Goal: Task Accomplishment & Management: Complete application form

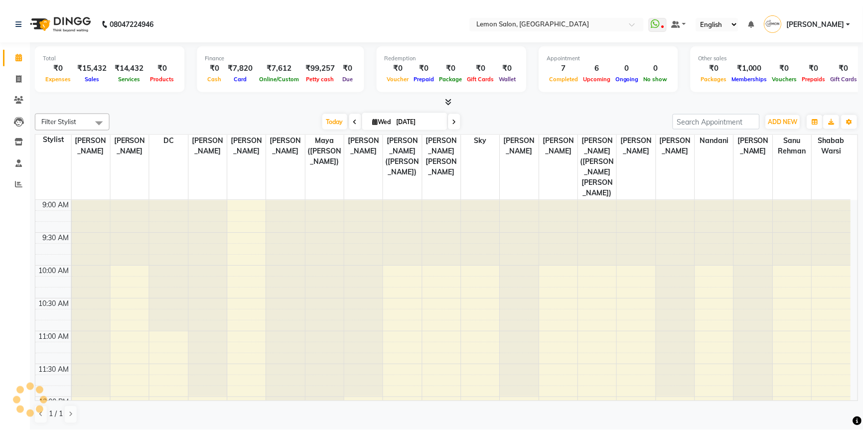
scroll to position [328, 0]
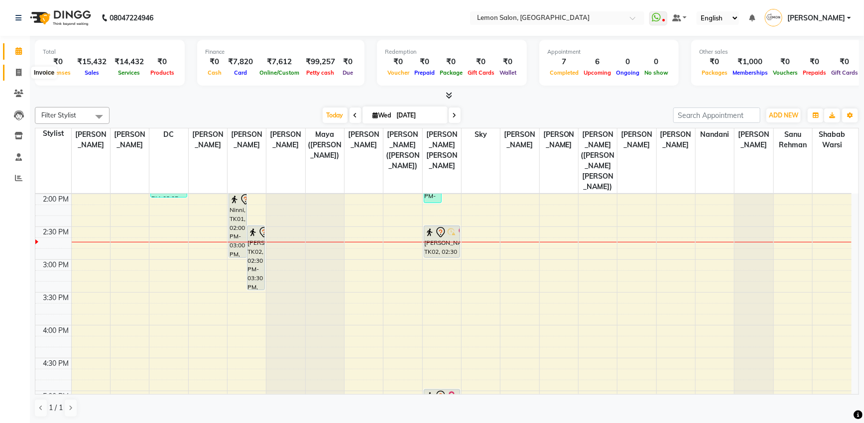
click at [21, 72] on icon at bounding box center [18, 72] width 5 height 7
select select "service"
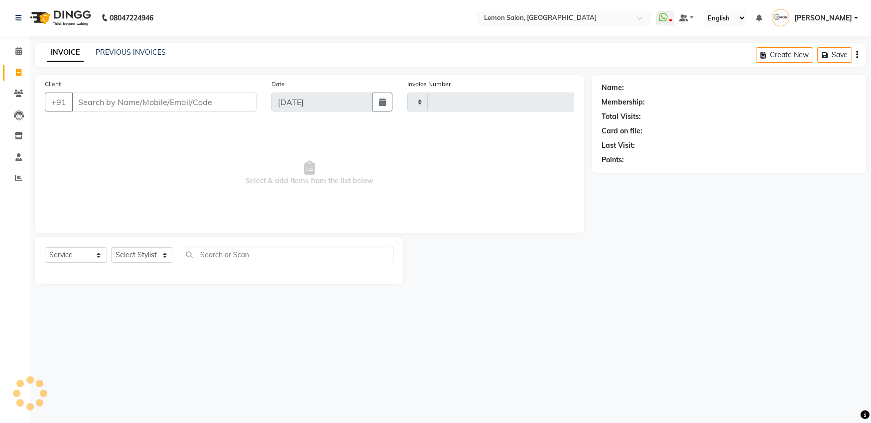
type input "5646"
select select "566"
click at [140, 254] on select "Select Stylist" at bounding box center [142, 255] width 62 height 15
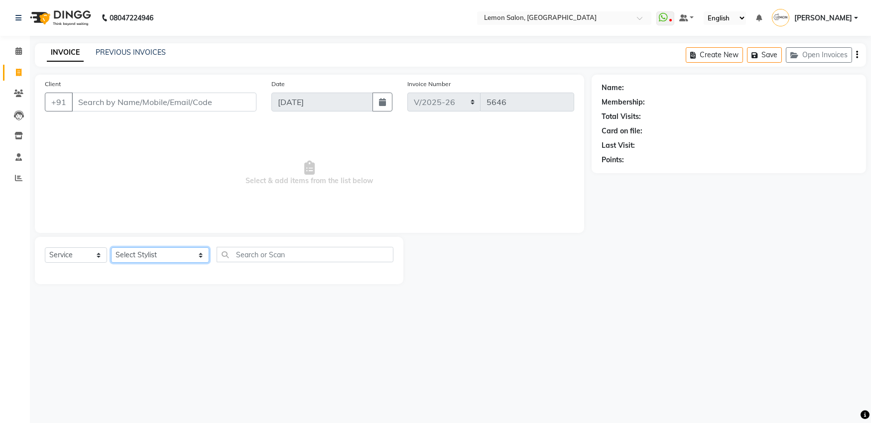
select select "8106"
click at [111, 248] on select "Select Stylist [PERSON_NAME] [PERSON_NAME] DC [PERSON_NAME] [PERSON_NAME] ([PER…" at bounding box center [160, 255] width 98 height 15
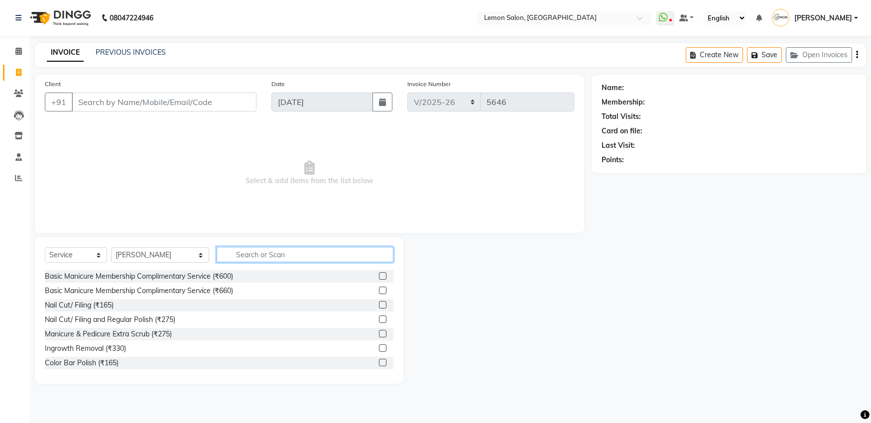
click at [250, 261] on input "text" at bounding box center [305, 254] width 177 height 15
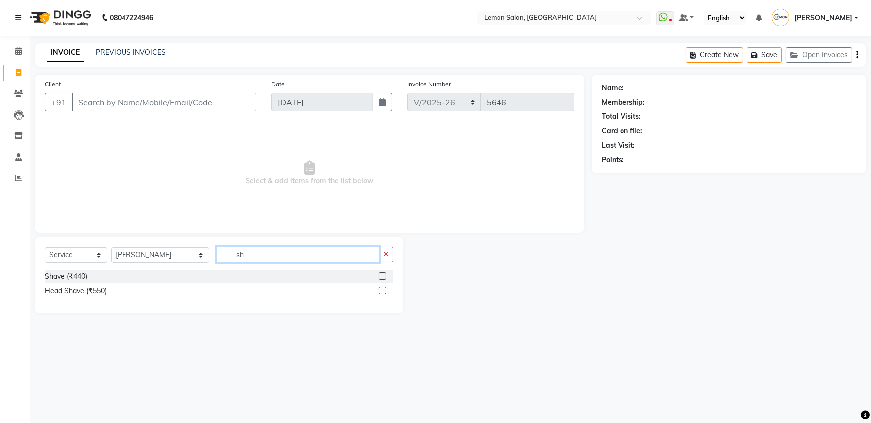
type input "s"
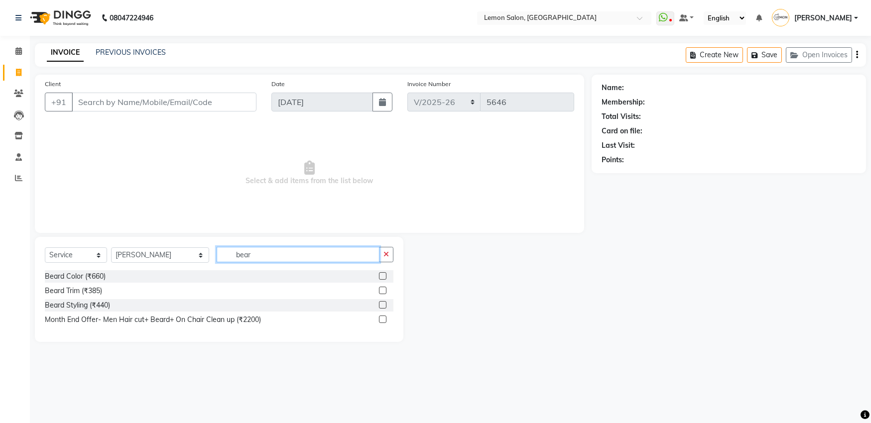
type input "bear"
click at [384, 289] on label at bounding box center [382, 290] width 7 height 7
click at [384, 289] on input "checkbox" at bounding box center [382, 291] width 6 height 6
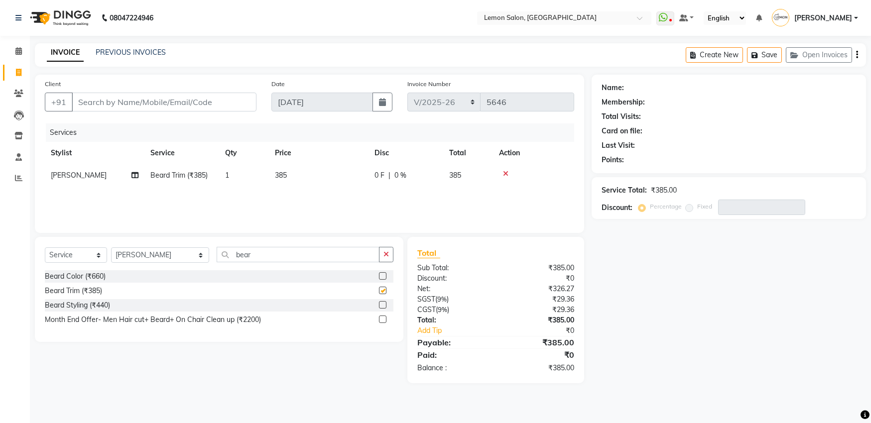
checkbox input "false"
click at [506, 174] on icon at bounding box center [505, 173] width 5 height 7
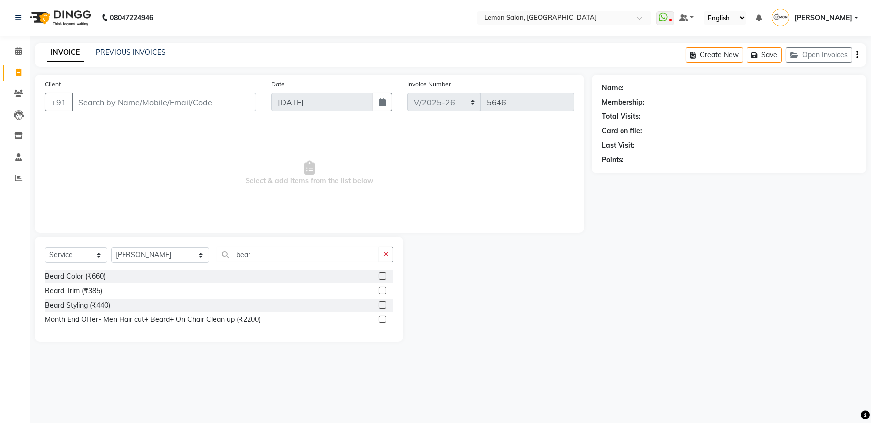
click at [380, 306] on label at bounding box center [382, 304] width 7 height 7
click at [380, 306] on input "checkbox" at bounding box center [382, 305] width 6 height 6
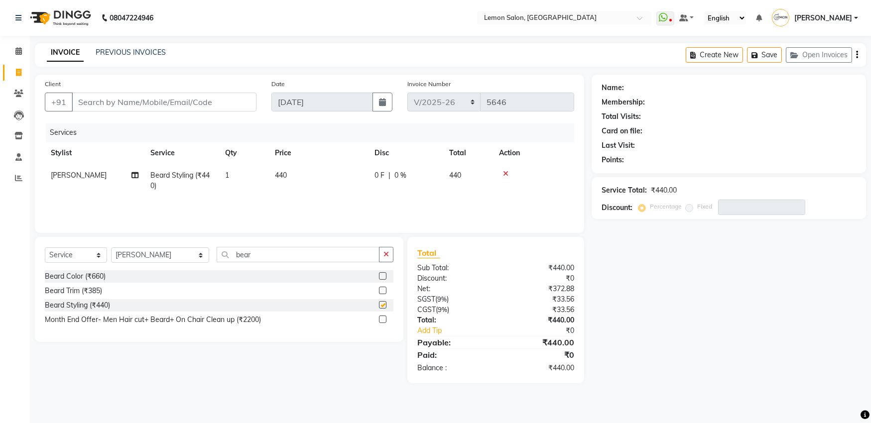
checkbox input "false"
click at [178, 96] on input "Client" at bounding box center [164, 102] width 185 height 19
type input "9"
type input "0"
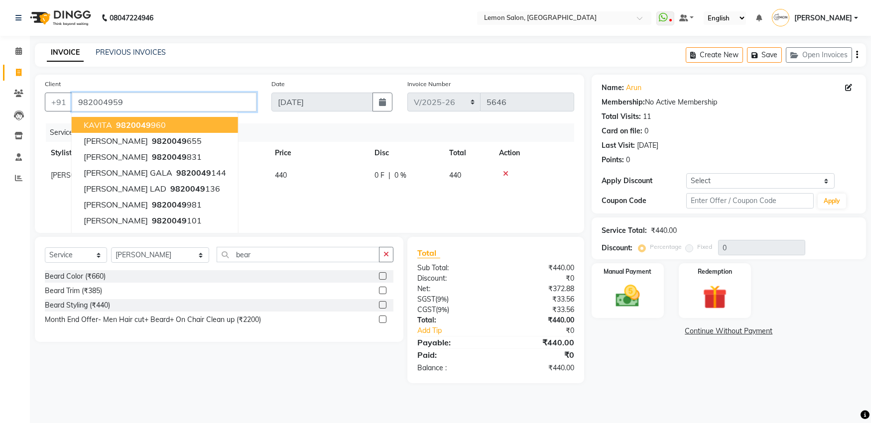
click at [148, 99] on input "982004959" at bounding box center [164, 102] width 185 height 19
type input "9820049590"
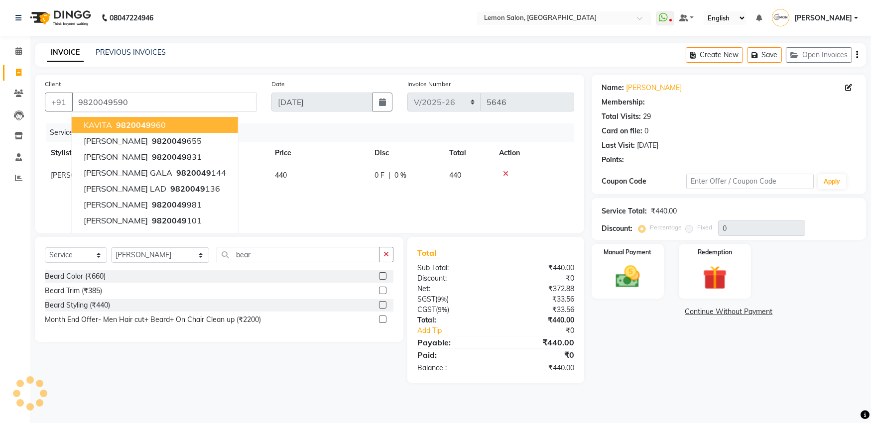
select select "1: Object"
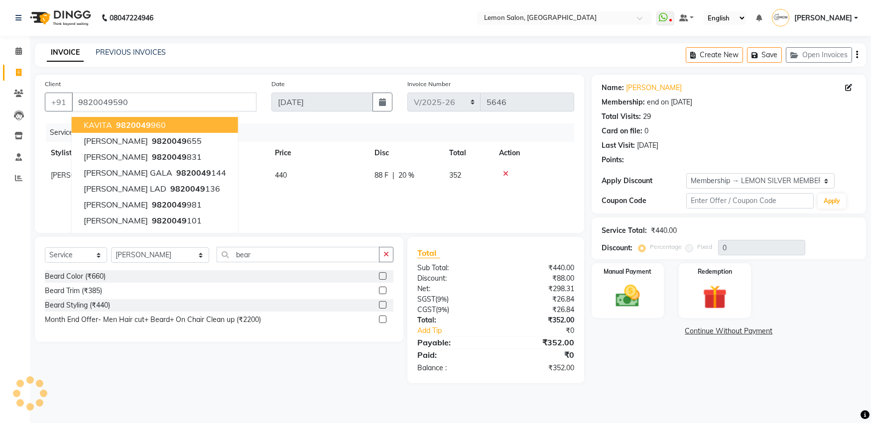
type input "20"
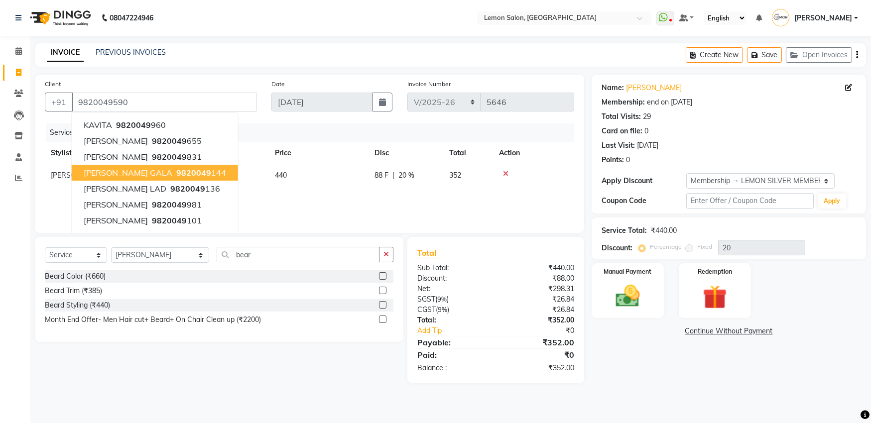
click at [135, 166] on button "[PERSON_NAME] GALA 9820049 144" at bounding box center [155, 173] width 166 height 16
type input "9820049144"
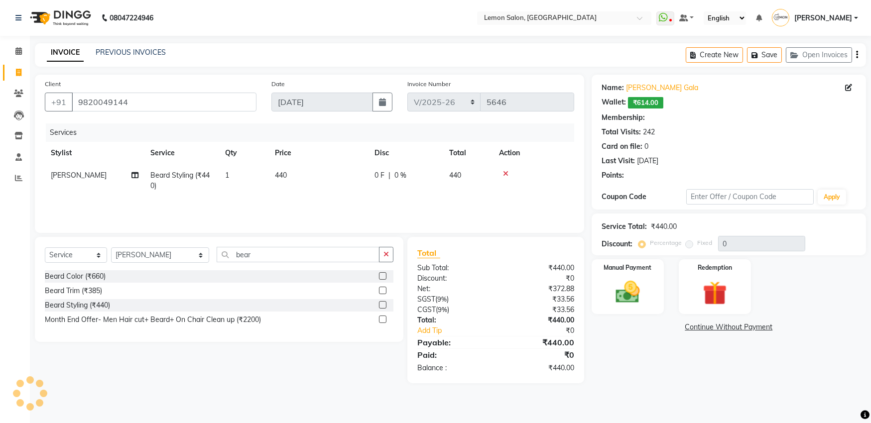
type input "20"
select select "1: Object"
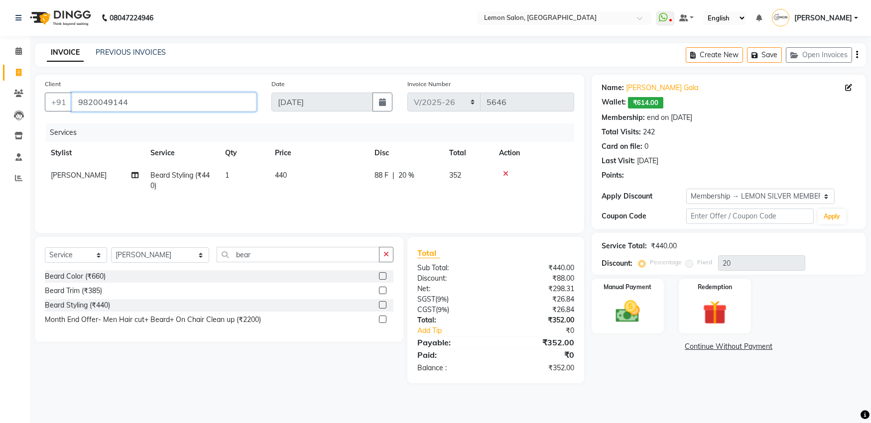
click at [114, 104] on input "9820049144" at bounding box center [164, 102] width 185 height 19
type input "982004944"
type input "0"
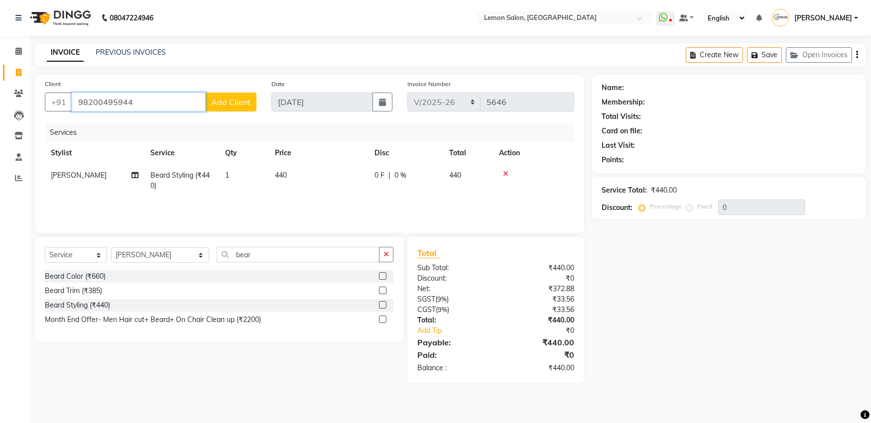
click at [142, 100] on input "98200495944" at bounding box center [139, 102] width 134 height 19
click at [132, 105] on input "98200495944" at bounding box center [139, 102] width 134 height 19
click at [135, 100] on input "98200495944" at bounding box center [139, 102] width 134 height 19
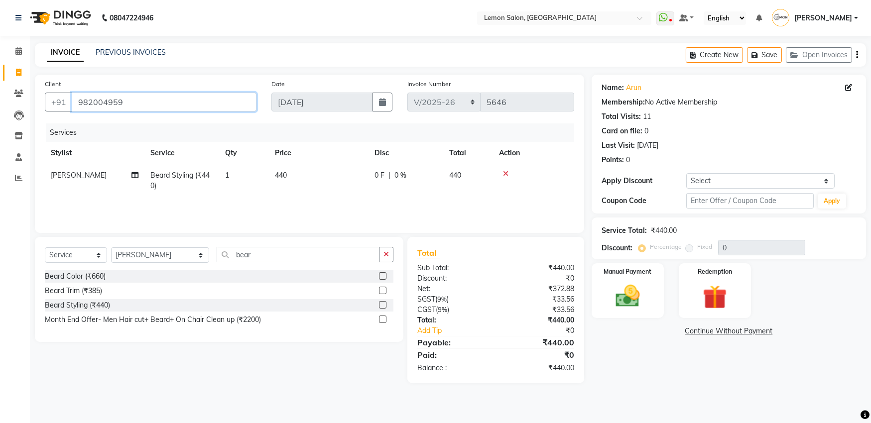
click at [139, 102] on input "982004959" at bounding box center [164, 102] width 185 height 19
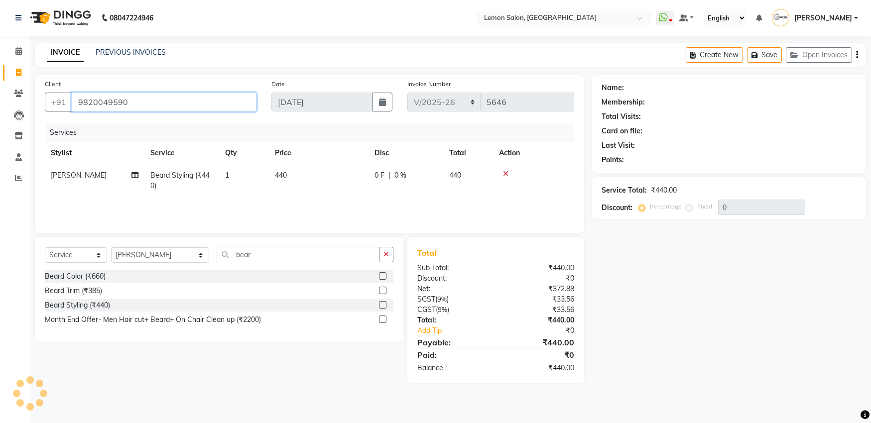
type input "9820049590"
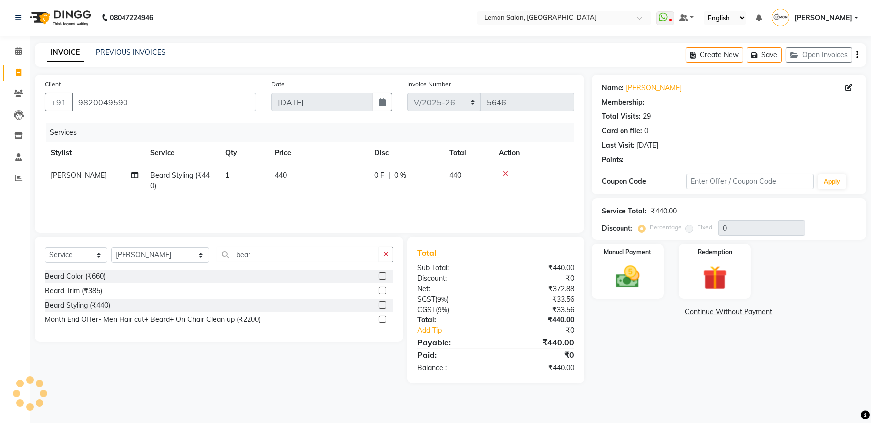
type input "20"
select select "1: Object"
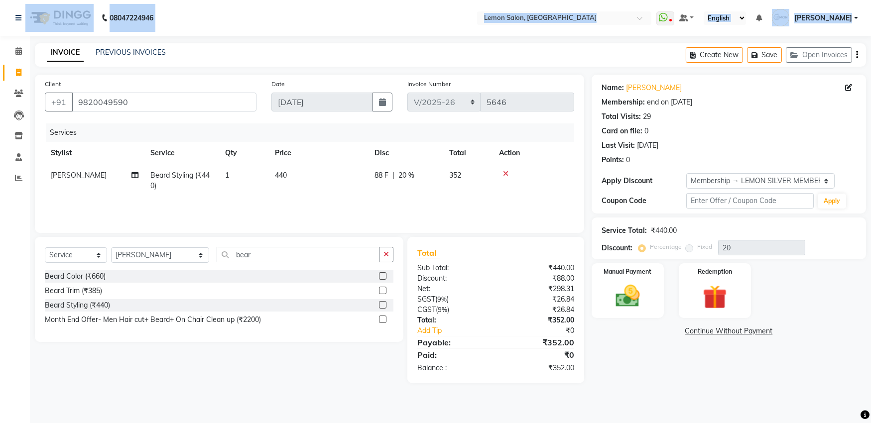
drag, startPoint x: 1, startPoint y: 185, endPoint x: -181, endPoint y: -14, distance: 270.5
click at [0, 0] on html "08047224946 Select Location × [GEOGRAPHIC_DATA], Oshiwara WhatsApp Status ✕ Sta…" at bounding box center [435, 211] width 871 height 423
click at [611, 304] on img at bounding box center [627, 296] width 41 height 29
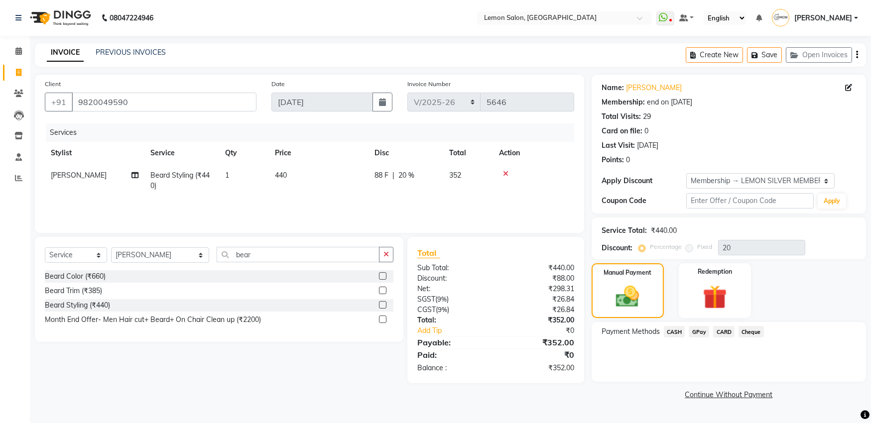
click at [615, 359] on div "Payment Methods CASH GPay CARD Cheque" at bounding box center [729, 352] width 274 height 60
drag, startPoint x: 2, startPoint y: 235, endPoint x: 138, endPoint y: 101, distance: 190.9
click at [0, 101] on html "08047224946 Select Location × [GEOGRAPHIC_DATA], Oshiwara WhatsApp Status ✕ Sta…" at bounding box center [435, 211] width 871 height 423
click at [492, 291] on div "Net:" at bounding box center [453, 289] width 86 height 10
click at [0, 72] on li "Invoice" at bounding box center [15, 72] width 30 height 21
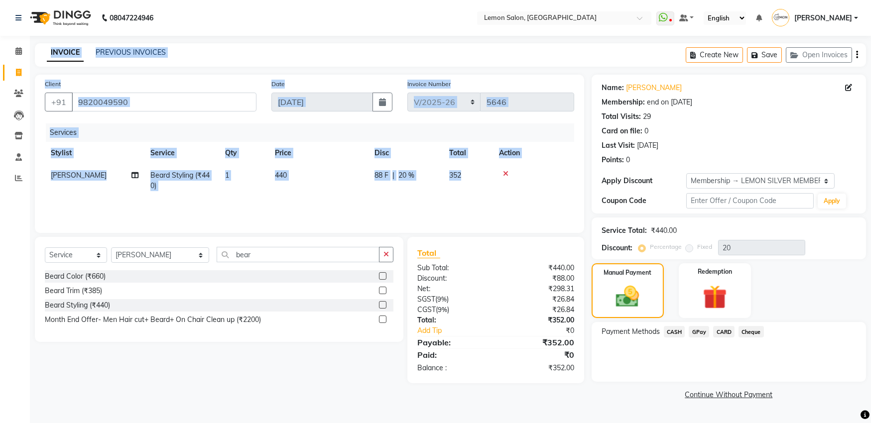
drag, startPoint x: 3, startPoint y: 229, endPoint x: -226, endPoint y: 229, distance: 229.2
click at [0, 229] on html "08047224946 Select Location × [GEOGRAPHIC_DATA], Oshiwara WhatsApp Status ✕ Sta…" at bounding box center [435, 211] width 871 height 423
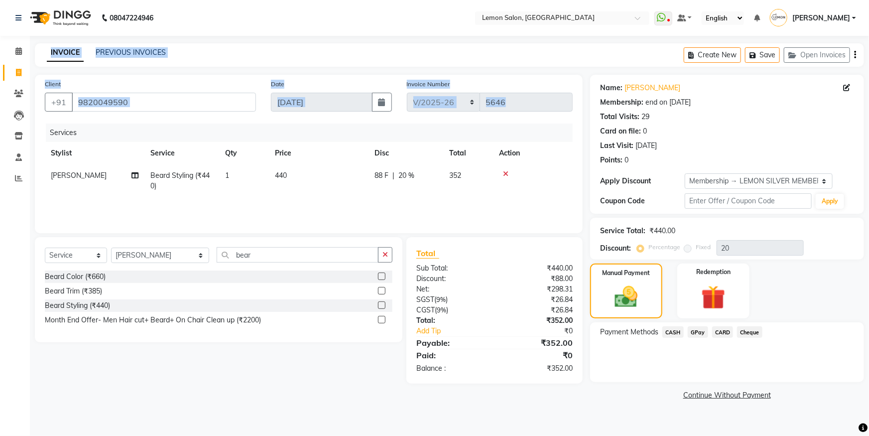
click at [413, 57] on div "INVOICE PREVIOUS INVOICES Create New Save Open Invoices" at bounding box center [449, 54] width 829 height 23
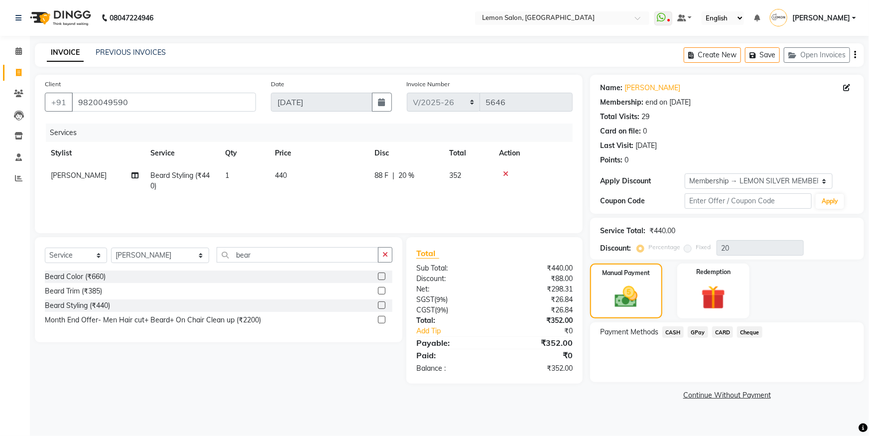
click at [699, 331] on span "GPay" at bounding box center [698, 331] width 20 height 11
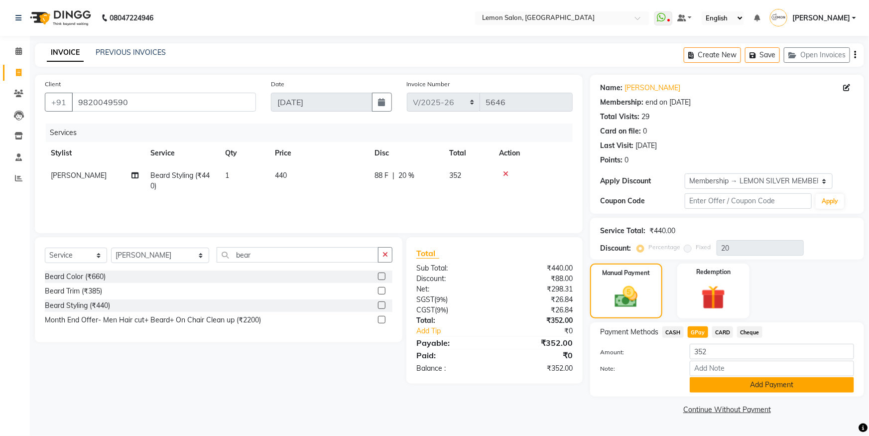
click at [712, 392] on button "Add Payment" at bounding box center [772, 384] width 164 height 15
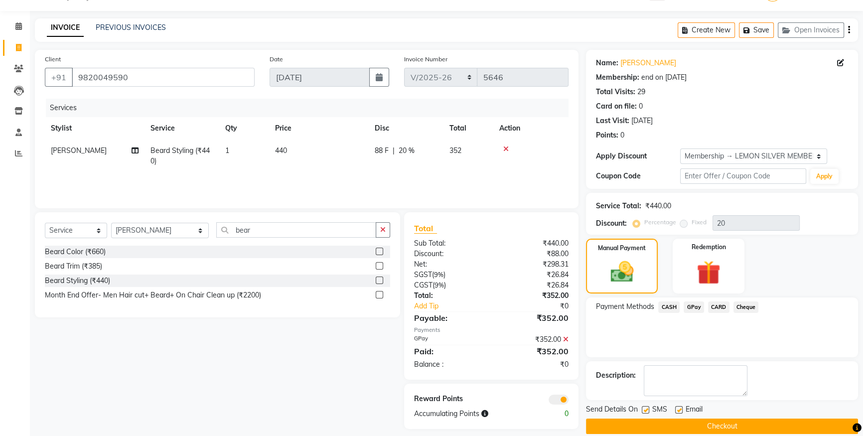
scroll to position [37, 0]
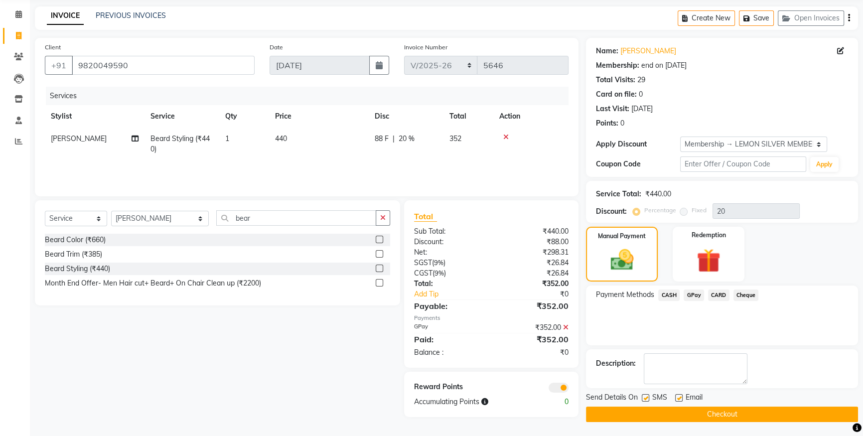
click at [650, 397] on div "SMS" at bounding box center [658, 398] width 33 height 12
click at [646, 397] on label at bounding box center [645, 397] width 7 height 7
click at [646, 397] on input "checkbox" at bounding box center [645, 398] width 6 height 6
checkbox input "false"
click at [679, 397] on label at bounding box center [678, 397] width 7 height 7
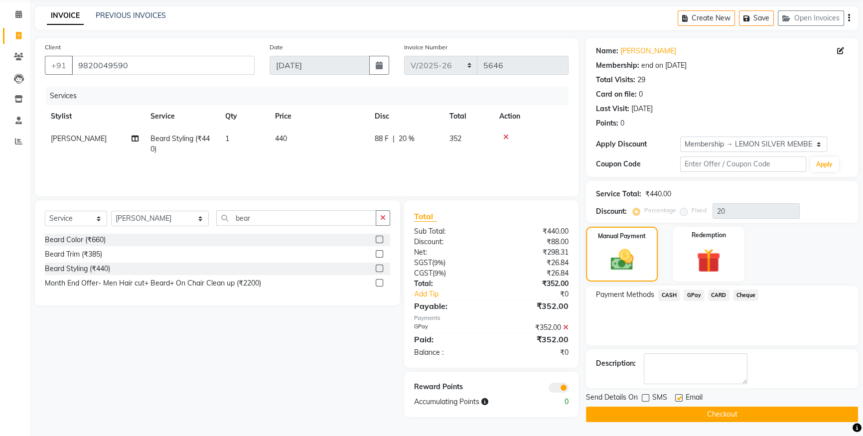
click at [679, 397] on input "checkbox" at bounding box center [678, 398] width 6 height 6
checkbox input "false"
click at [664, 412] on button "Checkout" at bounding box center [722, 413] width 272 height 15
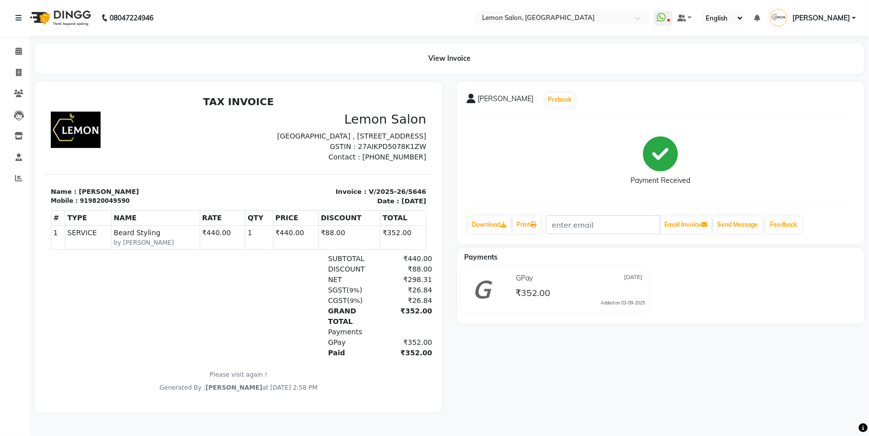
click at [76, 325] on div at bounding box center [112, 305] width 125 height 105
click at [21, 51] on icon at bounding box center [18, 50] width 6 height 7
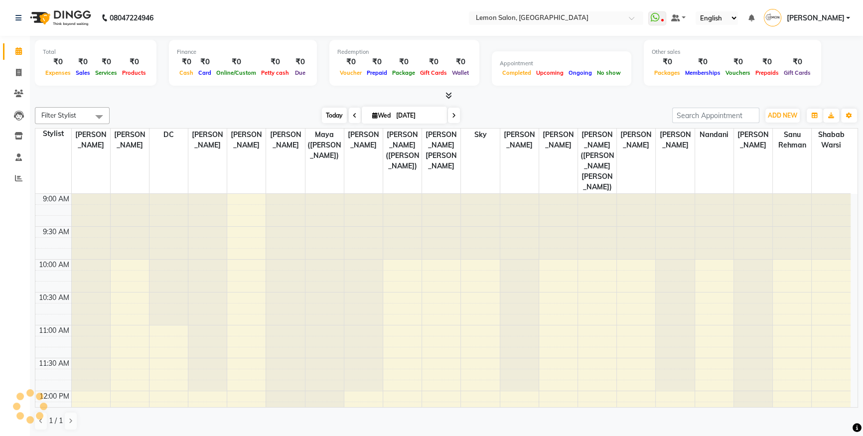
click at [325, 117] on span "Today" at bounding box center [334, 115] width 25 height 15
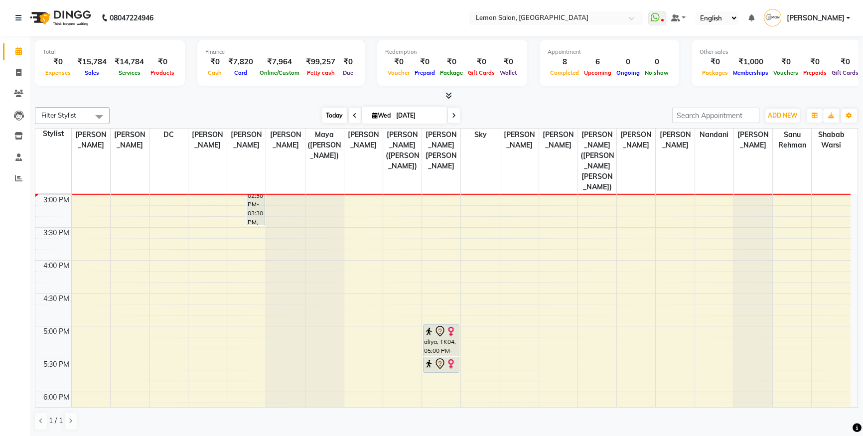
click at [325, 117] on span "Today" at bounding box center [334, 115] width 25 height 15
click at [572, 110] on div "[DATE] [DATE]" at bounding box center [391, 115] width 552 height 15
click at [330, 110] on span "Today" at bounding box center [334, 115] width 25 height 15
click at [543, 109] on div "[DATE] [DATE]" at bounding box center [391, 115] width 552 height 15
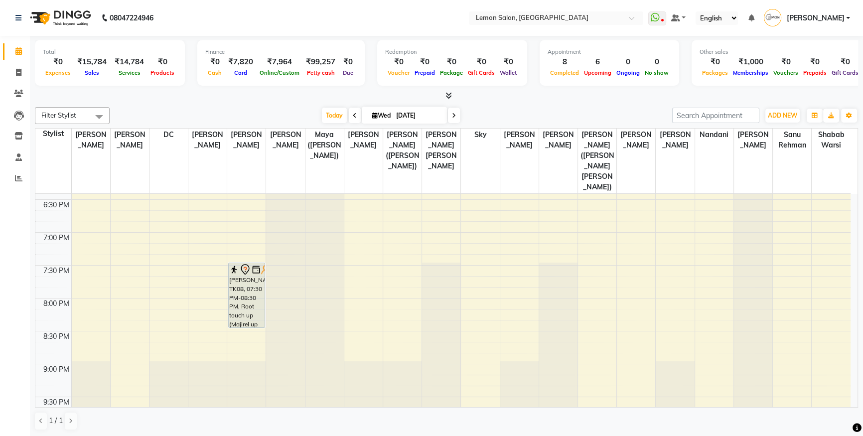
scroll to position [620, 0]
click at [408, 213] on div "9:00 AM 9:30 AM 10:00 AM 10:30 AM 11:00 AM 11:30 AM 12:00 PM 12:30 PM 1:00 PM 1…" at bounding box center [442, 34] width 815 height 920
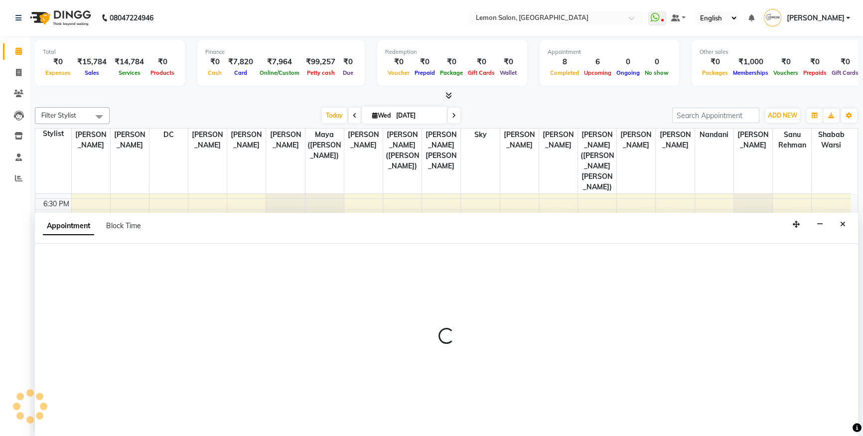
scroll to position [0, 0]
select select "7394"
select select "1140"
select select "tentative"
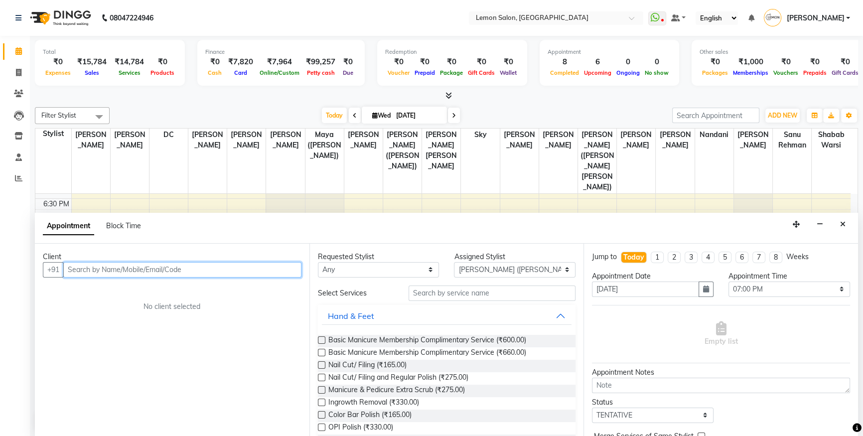
click at [141, 273] on input "text" at bounding box center [182, 269] width 238 height 15
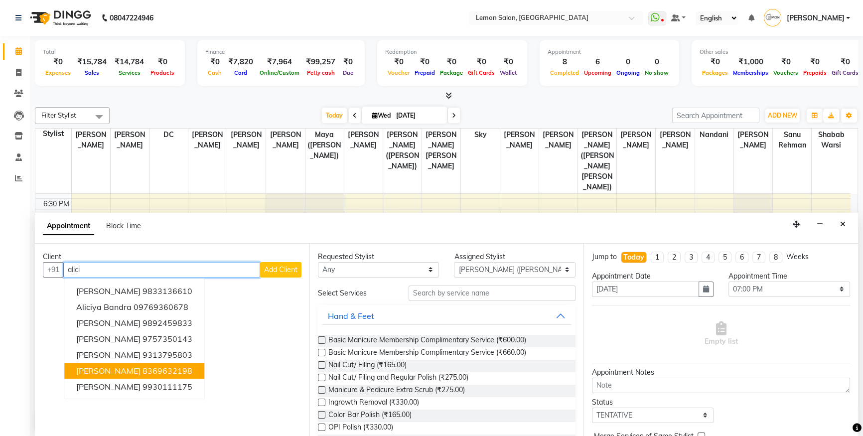
click at [154, 372] on ngb-highlight "8369632198" at bounding box center [167, 371] width 50 height 10
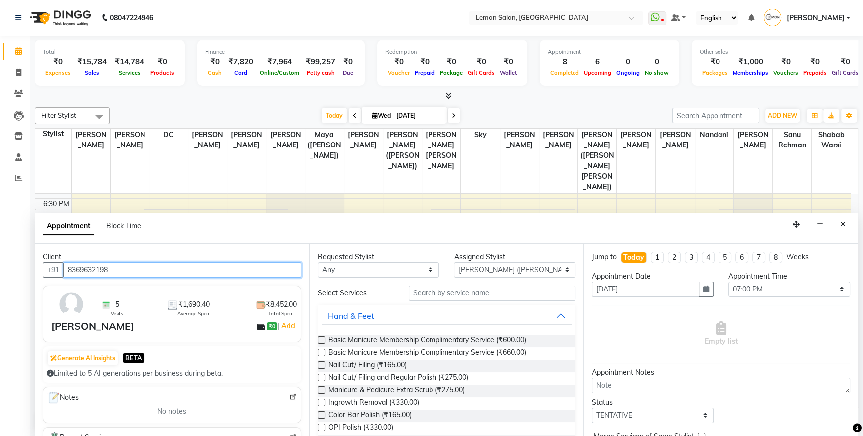
click at [122, 269] on input "8369632198" at bounding box center [182, 269] width 238 height 15
type input "8369632198"
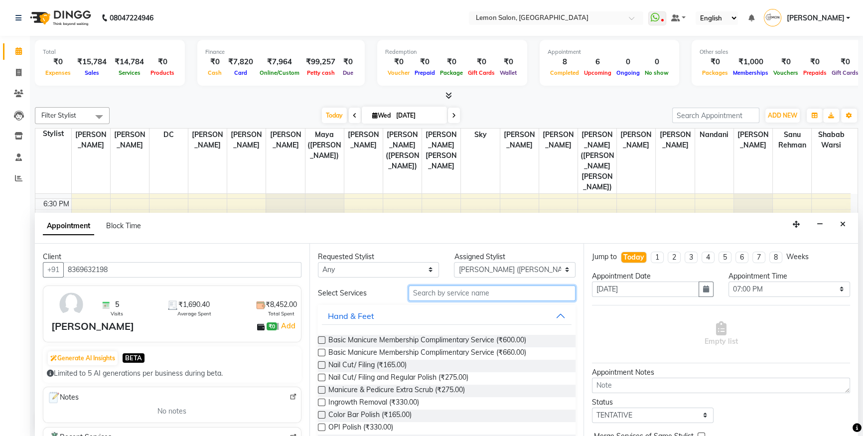
click at [477, 297] on input "text" at bounding box center [491, 292] width 167 height 15
click at [432, 290] on input "text" at bounding box center [491, 292] width 167 height 15
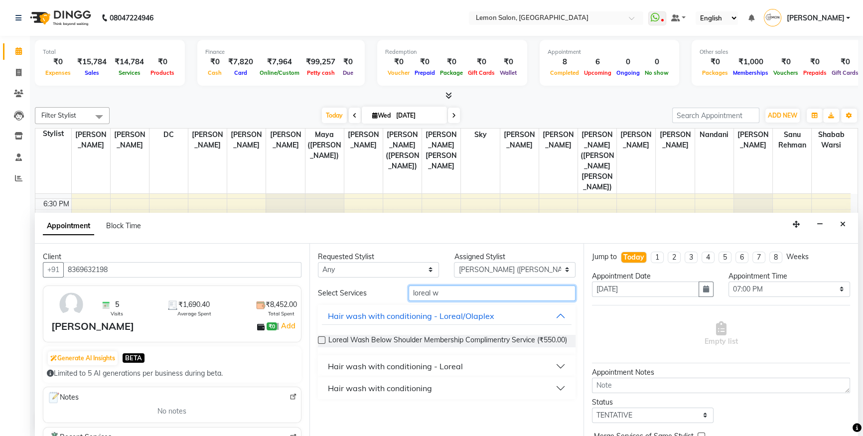
type input "loreal w"
click at [415, 372] on div "Hair wash with conditioning - Loreal" at bounding box center [395, 366] width 135 height 12
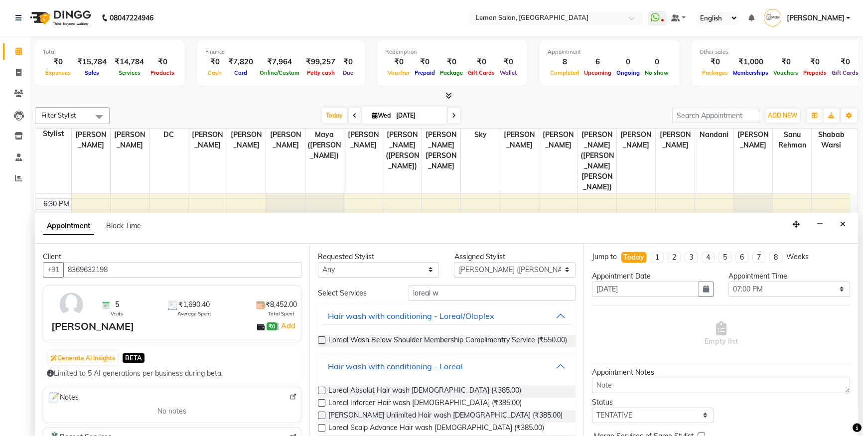
scroll to position [135, 0]
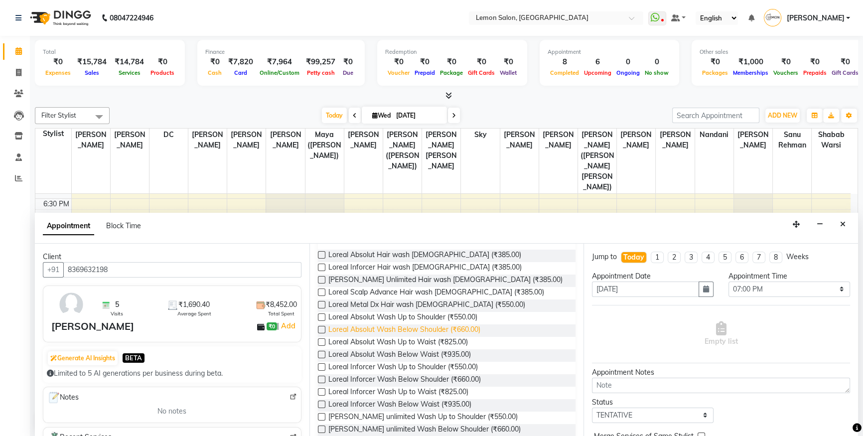
click at [408, 337] on span "Loreal Absolut Wash Below Shoulder (₹660.00)" at bounding box center [404, 330] width 152 height 12
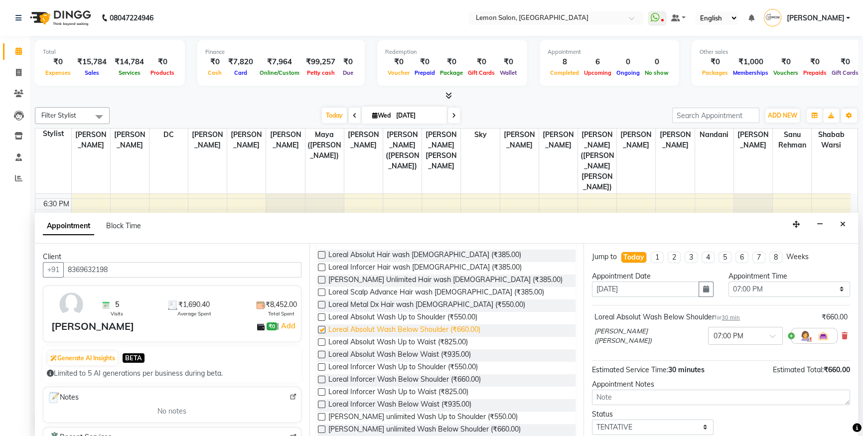
checkbox input "false"
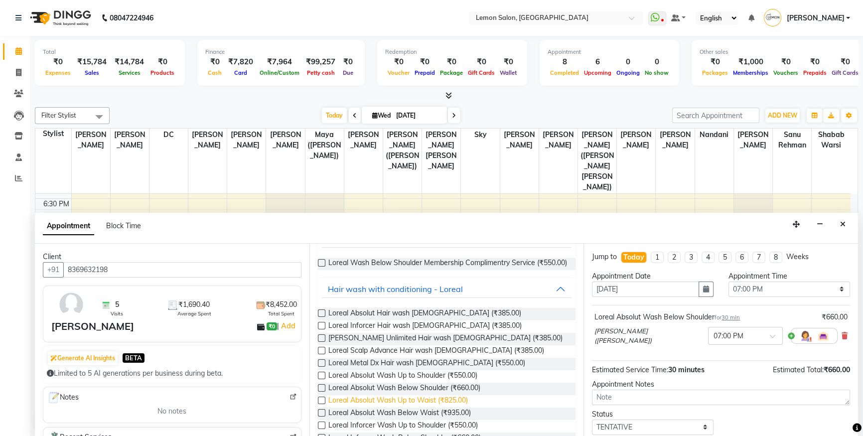
scroll to position [0, 0]
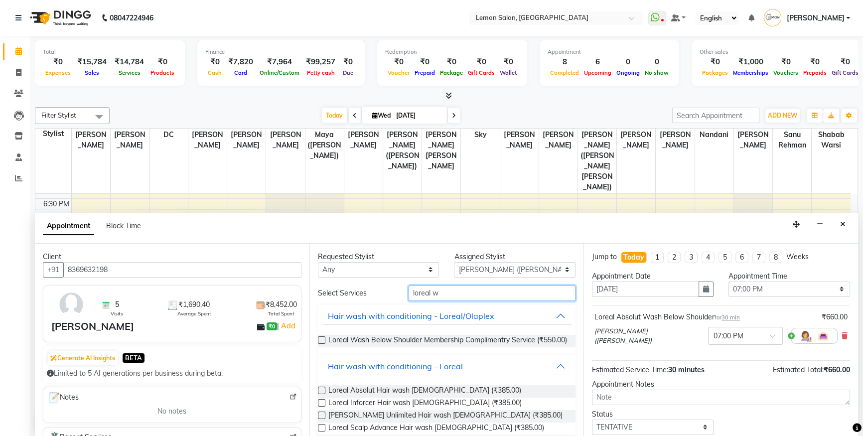
click at [447, 293] on input "loreal w" at bounding box center [491, 292] width 167 height 15
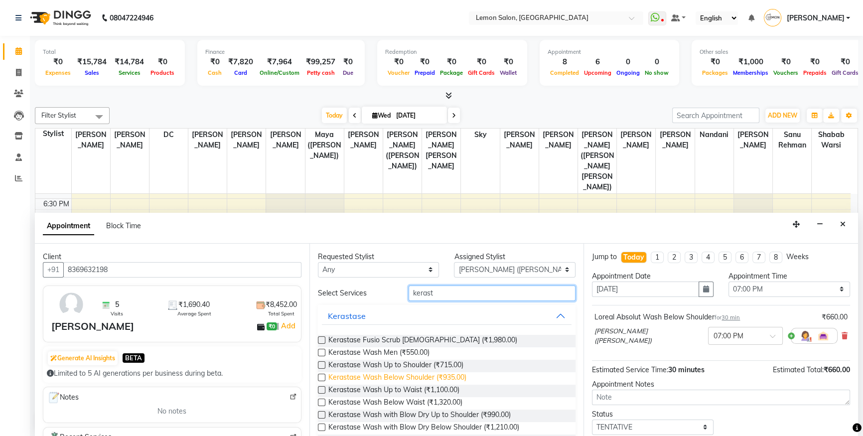
type input "kerast"
click at [414, 375] on span "Kerastase Wash Below Shoulder (₹935.00)" at bounding box center [397, 378] width 138 height 12
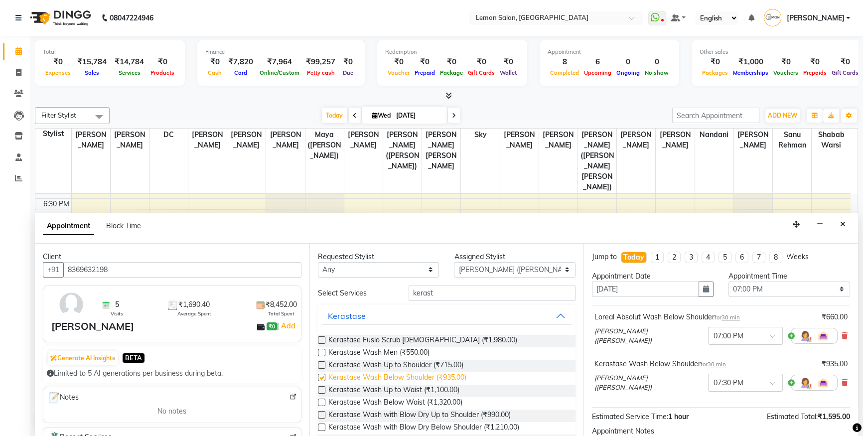
checkbox input "false"
click at [833, 334] on div "[PERSON_NAME] ([PERSON_NAME]) × 07:00 PM" at bounding box center [720, 335] width 253 height 27
click at [841, 334] on icon at bounding box center [844, 335] width 6 height 7
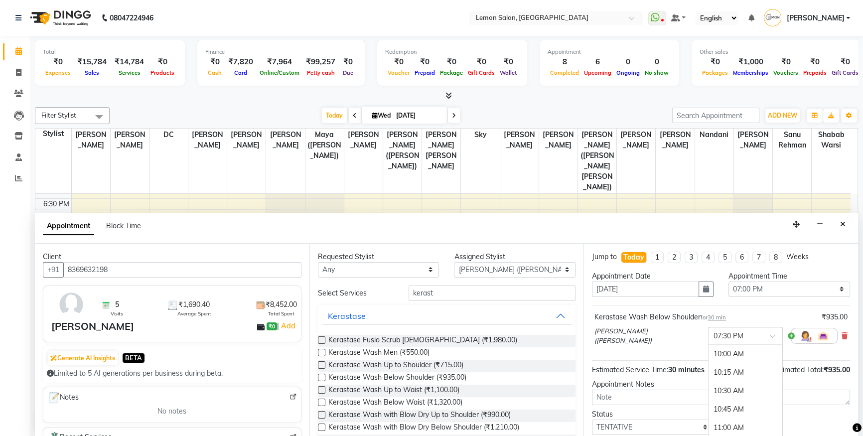
click at [770, 334] on span at bounding box center [776, 339] width 12 height 10
click at [708, 349] on div "07:00 PM" at bounding box center [745, 353] width 74 height 18
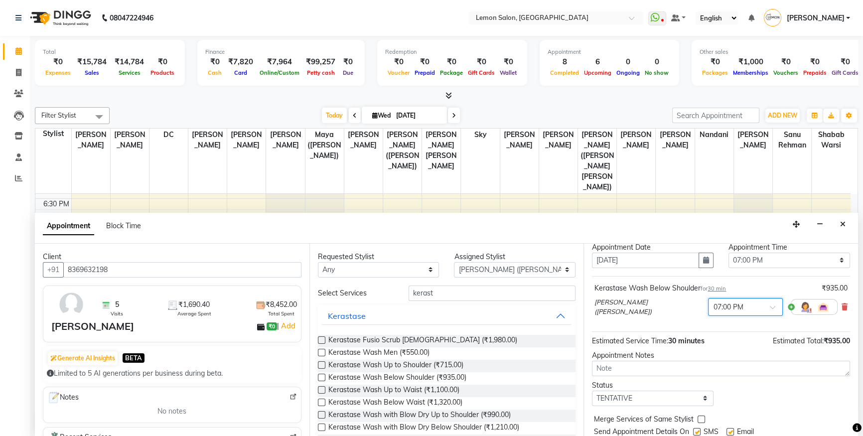
scroll to position [59, 0]
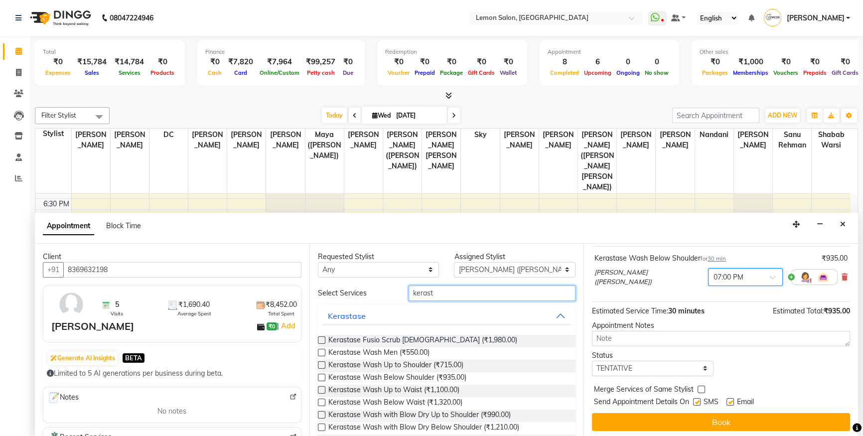
click at [437, 296] on input "kerast" at bounding box center [491, 292] width 167 height 15
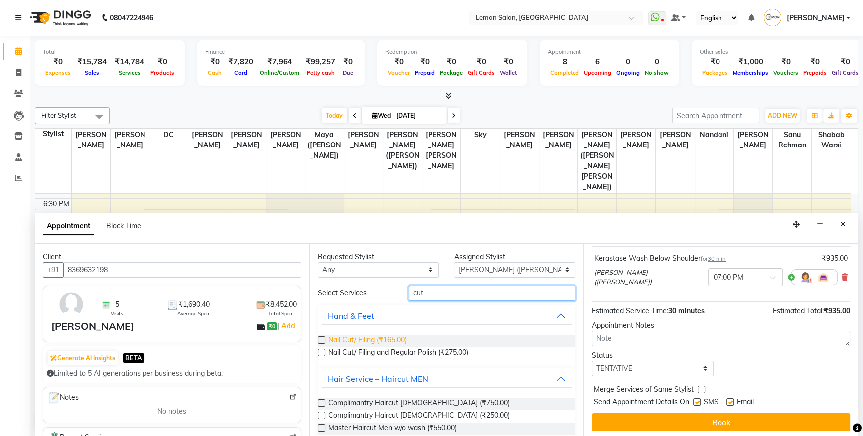
type input "cut"
click at [374, 336] on span "Nail Cut/ Filing (₹165.00)" at bounding box center [367, 341] width 78 height 12
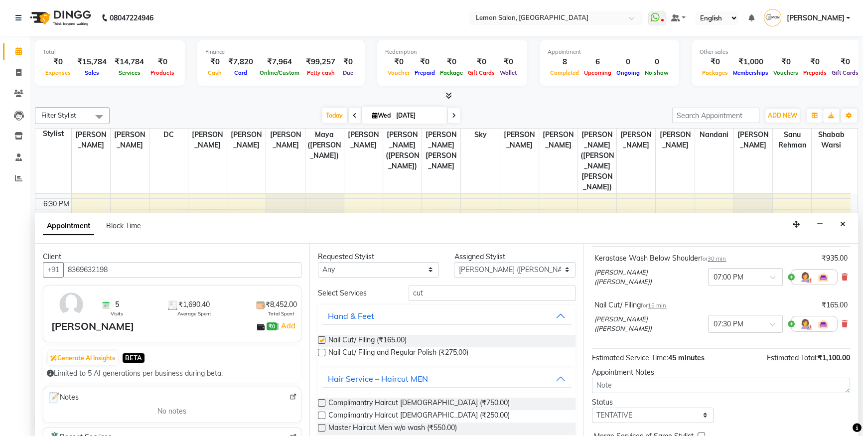
checkbox input "false"
click at [432, 290] on input "cut" at bounding box center [491, 292] width 167 height 15
type input "op"
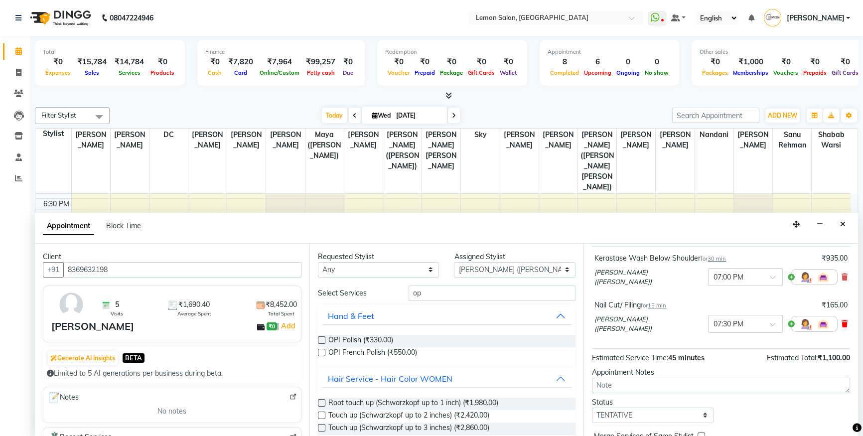
click at [841, 323] on icon at bounding box center [844, 323] width 6 height 7
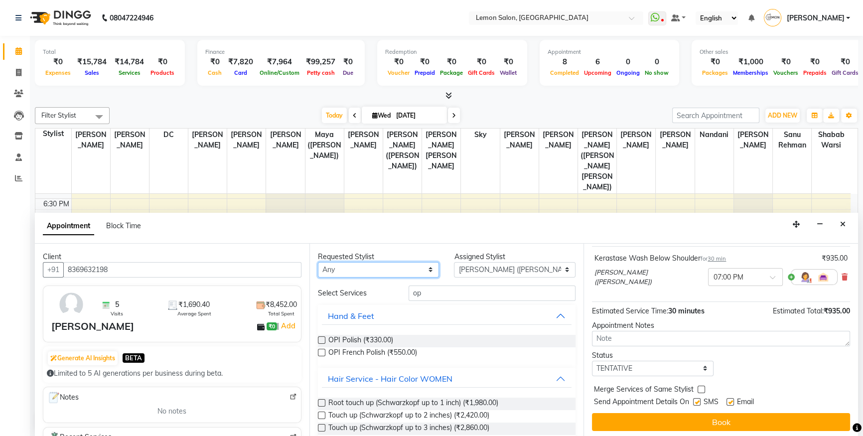
click at [350, 262] on select "Any [PERSON_NAME] [PERSON_NAME] DC [PERSON_NAME] [PERSON_NAME] ([PERSON_NAME] […" at bounding box center [379, 269] width 122 height 15
click at [492, 264] on select "Select [PERSON_NAME] [PERSON_NAME] DC [PERSON_NAME] [PERSON_NAME] ([PERSON_NAME…" at bounding box center [515, 269] width 122 height 15
select select "7884"
click at [454, 262] on select "Select [PERSON_NAME] [PERSON_NAME] DC [PERSON_NAME] [PERSON_NAME] ([PERSON_NAME…" at bounding box center [515, 269] width 122 height 15
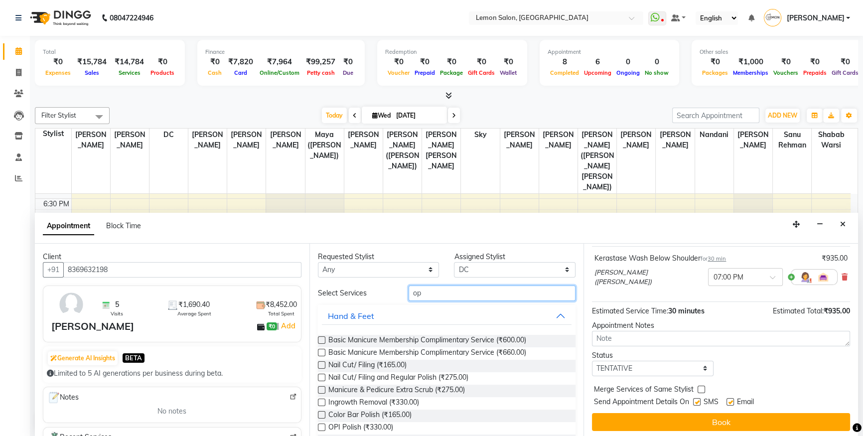
click at [424, 290] on input "op" at bounding box center [491, 292] width 167 height 15
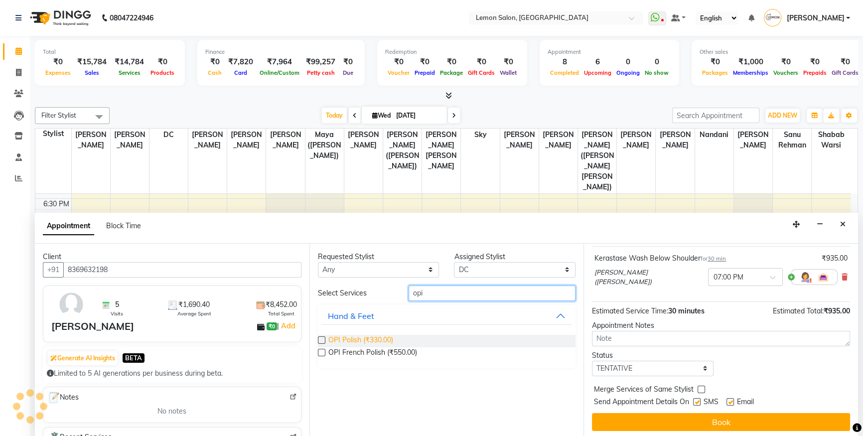
type input "opi"
click at [347, 339] on span "OPI Polish (₹330.00)" at bounding box center [360, 341] width 65 height 12
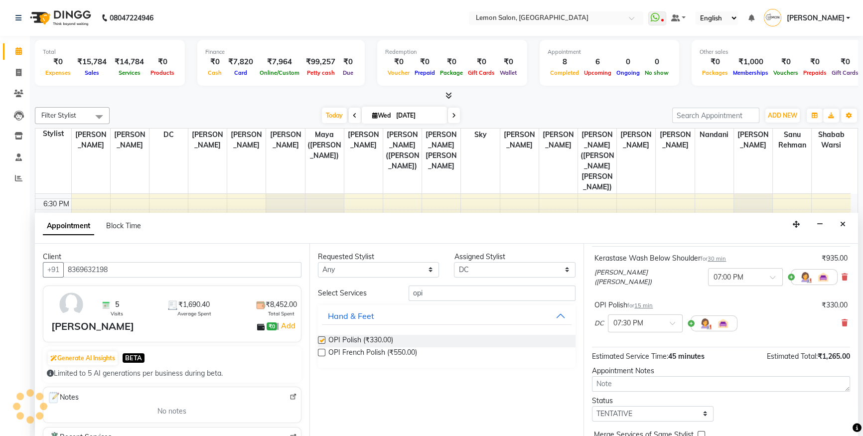
checkbox input "false"
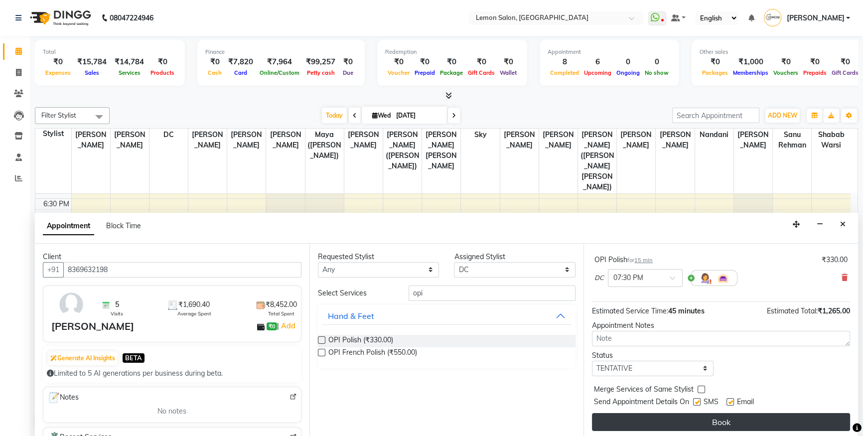
click at [692, 423] on button "Book" at bounding box center [721, 422] width 258 height 18
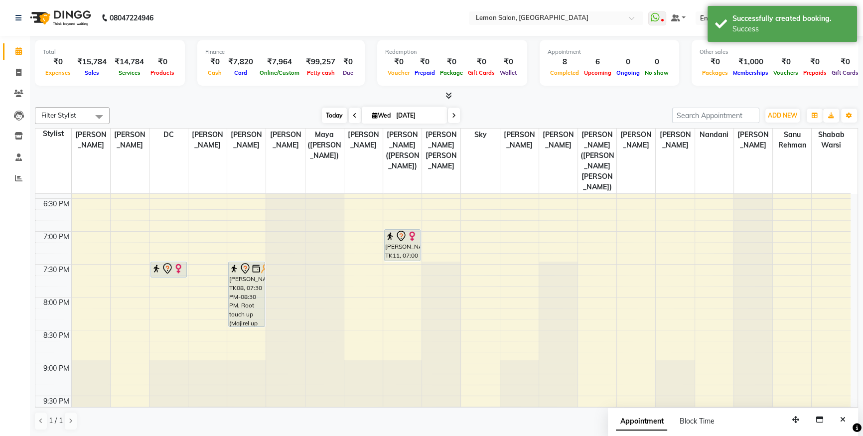
click at [339, 116] on span "Today" at bounding box center [334, 115] width 25 height 15
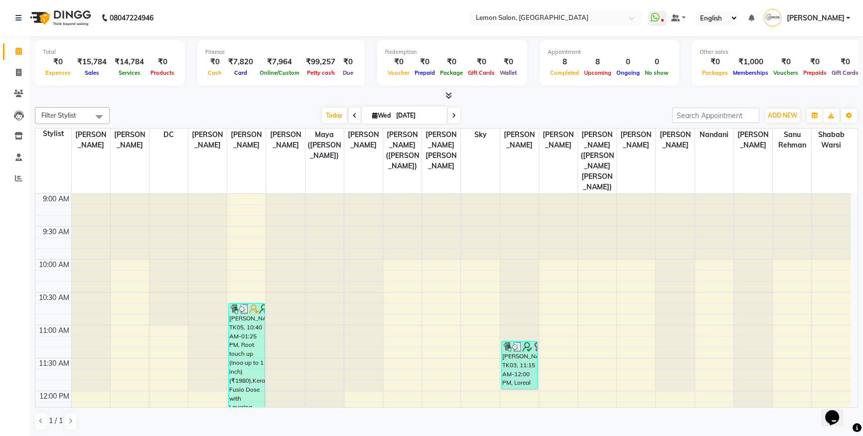
click at [820, 18] on span "[PERSON_NAME]" at bounding box center [815, 18] width 58 height 10
click at [796, 69] on link "Sign out" at bounding box center [798, 71] width 91 height 15
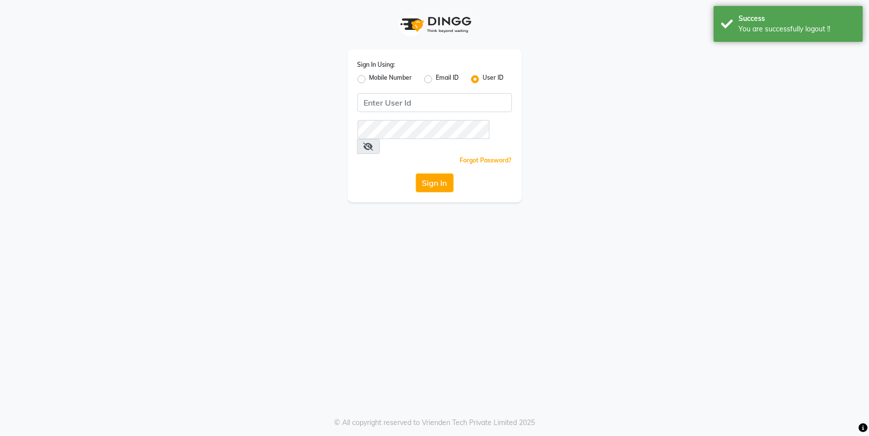
click at [370, 76] on label "Mobile Number" at bounding box center [391, 79] width 43 height 12
click at [370, 76] on input "Mobile Number" at bounding box center [373, 76] width 6 height 6
radio input "true"
radio input "false"
click at [446, 101] on input "Username" at bounding box center [451, 102] width 121 height 19
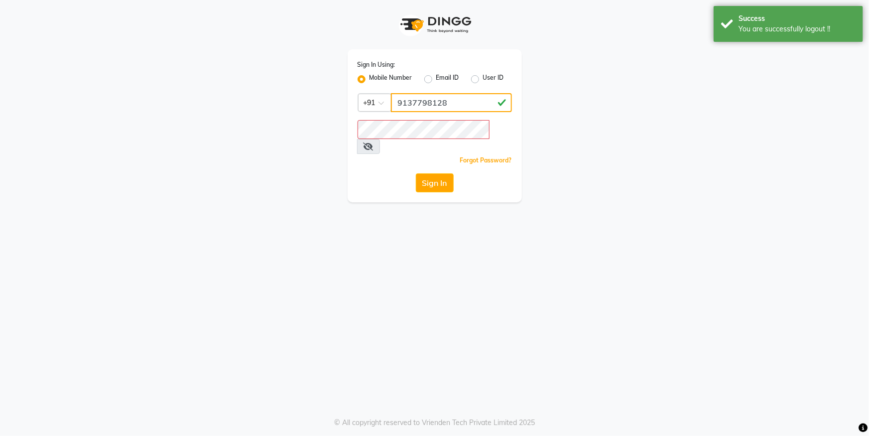
type input "9137798128"
click at [416, 173] on button "Sign In" at bounding box center [435, 182] width 38 height 19
